Goal: Information Seeking & Learning: Check status

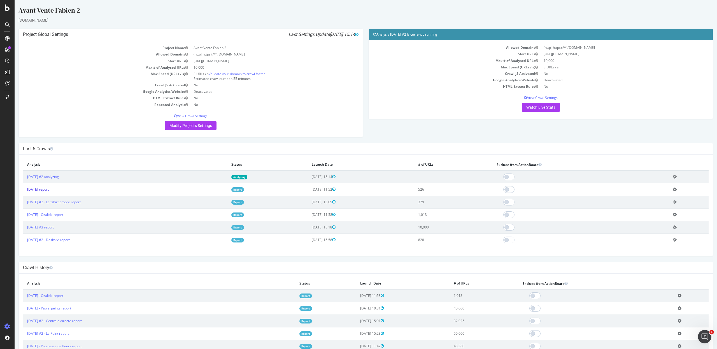
click at [49, 189] on link "[DATE] report" at bounding box center [38, 189] width 22 height 5
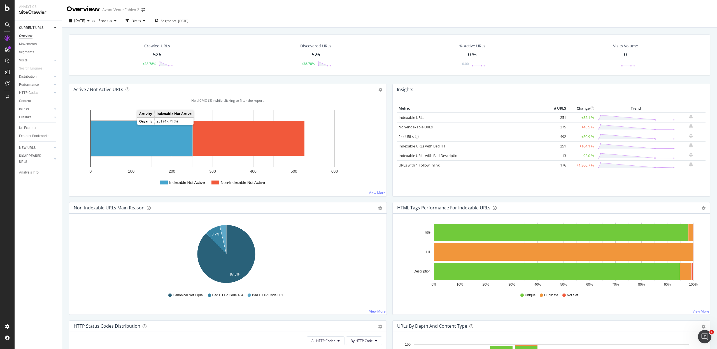
click at [132, 125] on rect "A chart." at bounding box center [142, 138] width 102 height 35
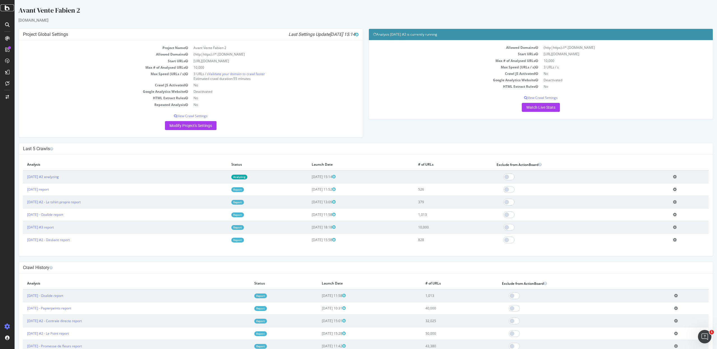
click at [7, 11] on icon at bounding box center [7, 7] width 5 height 7
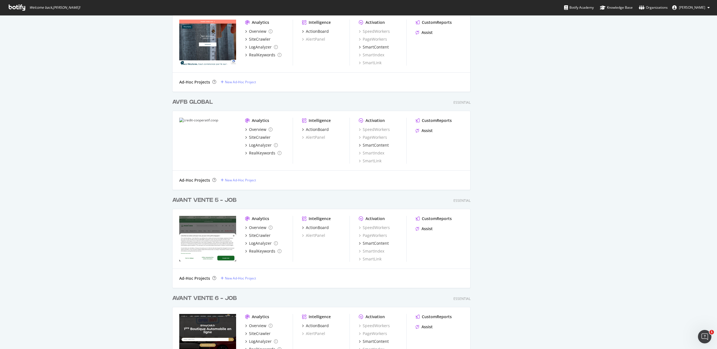
scroll to position [480, 0]
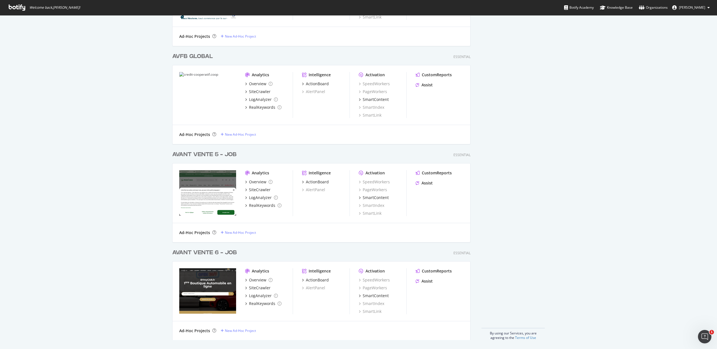
click at [181, 155] on div "AVANT VENTE 5 - JOB" at bounding box center [204, 154] width 64 height 8
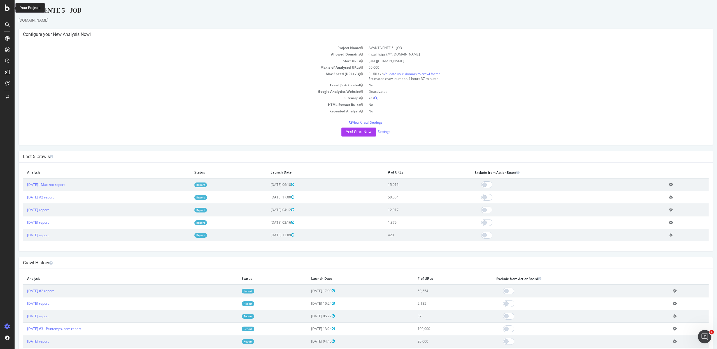
click at [9, 9] on icon at bounding box center [7, 7] width 5 height 7
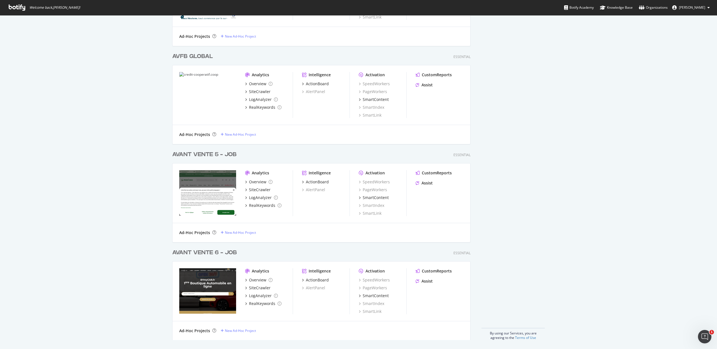
scroll to position [480, 0]
click at [188, 253] on div "AVANT VENTE 6 - JOB" at bounding box center [204, 253] width 65 height 8
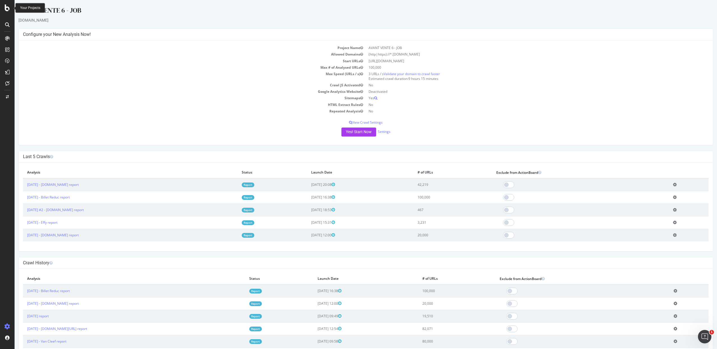
click at [5, 10] on icon at bounding box center [7, 7] width 5 height 7
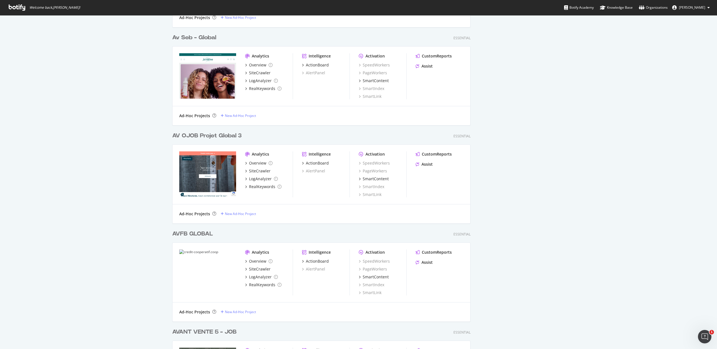
scroll to position [312, 0]
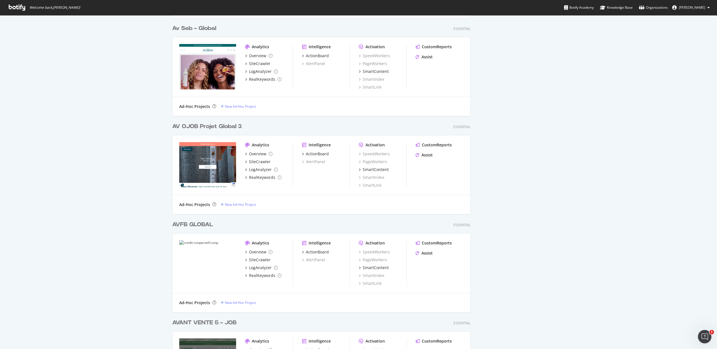
click at [187, 128] on div "AV OJOB Projet Global 3" at bounding box center [206, 126] width 69 height 8
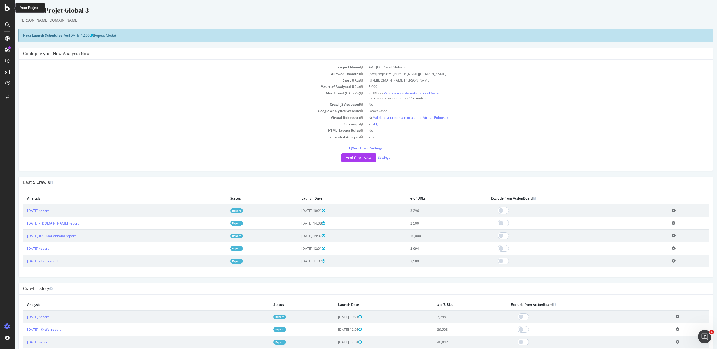
click at [10, 9] on div at bounding box center [7, 7] width 13 height 7
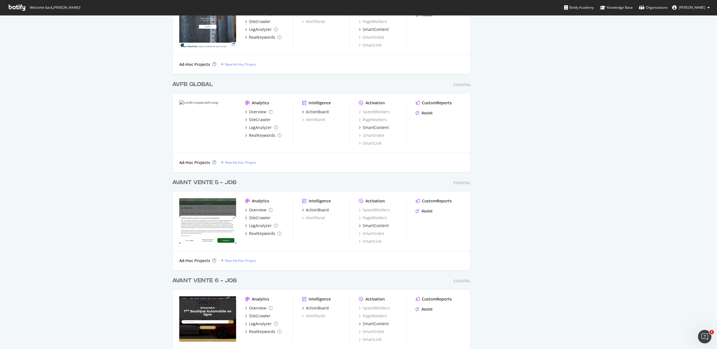
scroll to position [480, 0]
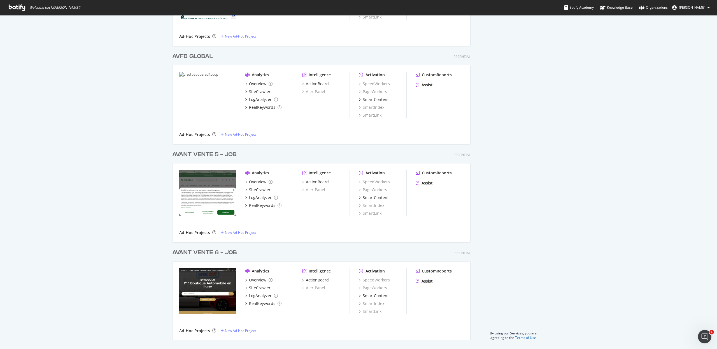
click at [178, 253] on div "AVANT VENTE 6 - JOB" at bounding box center [204, 252] width 65 height 8
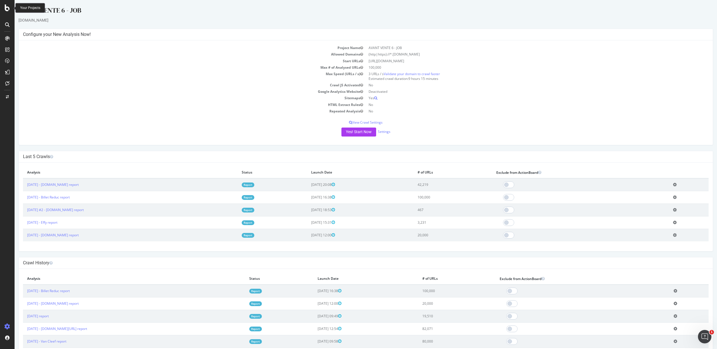
click at [8, 8] on icon at bounding box center [7, 7] width 5 height 7
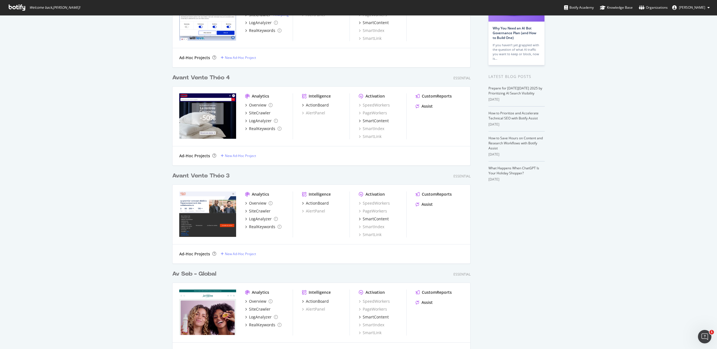
scroll to position [72, 0]
